Goal: Navigation & Orientation: Go to known website

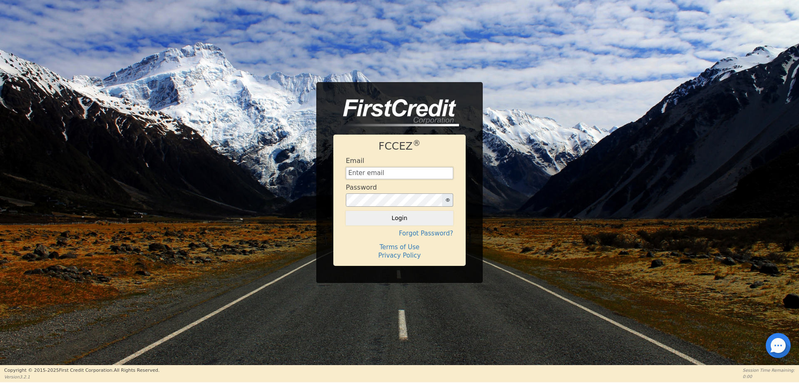
click at [352, 171] on input "text" at bounding box center [399, 173] width 107 height 12
click at [446, 199] on icon "button" at bounding box center [448, 200] width 4 height 4
click at [439, 219] on button "Login" at bounding box center [399, 218] width 107 height 14
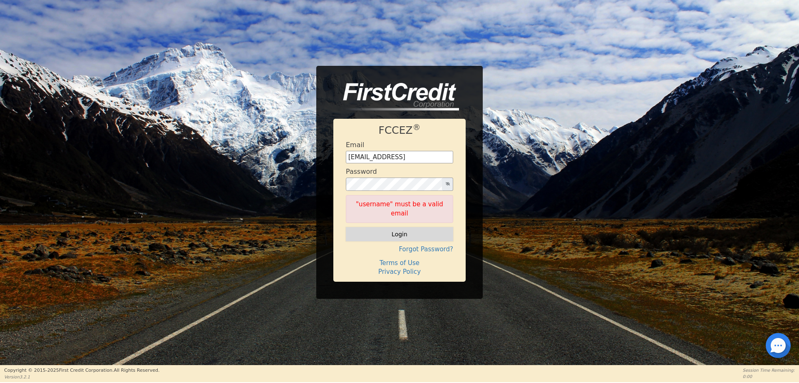
click at [423, 231] on button "Login" at bounding box center [399, 234] width 107 height 14
click at [439, 162] on input "[EMAIL_ADDRESS]" at bounding box center [399, 157] width 107 height 12
type input "[EMAIL_ADDRESS][DOMAIN_NAME]"
click at [346, 227] on button "Login" at bounding box center [399, 234] width 107 height 14
